Goal: Task Accomplishment & Management: Manage account settings

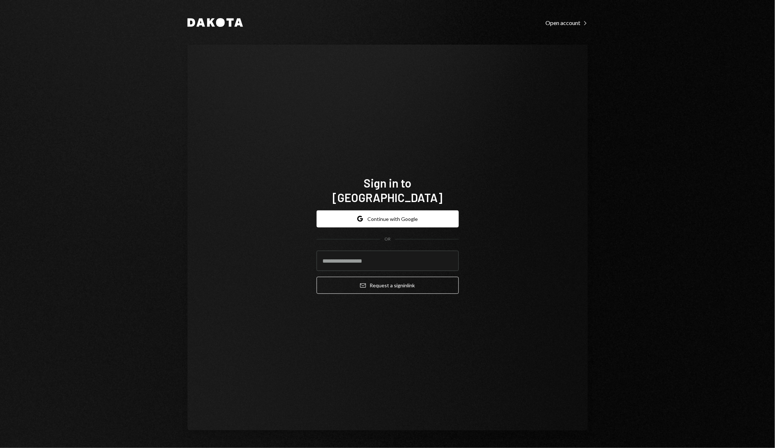
type input "**********"
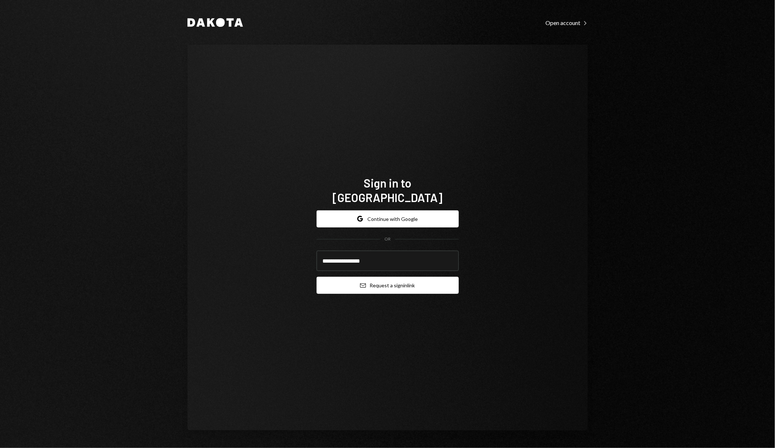
click at [354, 279] on button "Email Request a sign in link" at bounding box center [388, 285] width 142 height 17
